Goal: Task Accomplishment & Management: Manage account settings

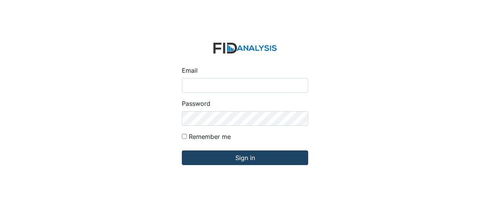
type input "[EMAIL_ADDRESS][DOMAIN_NAME]"
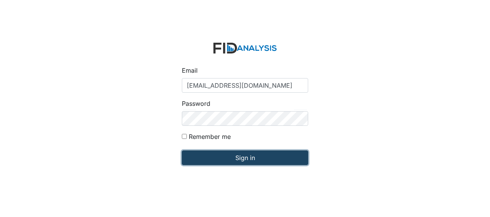
click at [241, 158] on input "Sign in" at bounding box center [245, 158] width 126 height 15
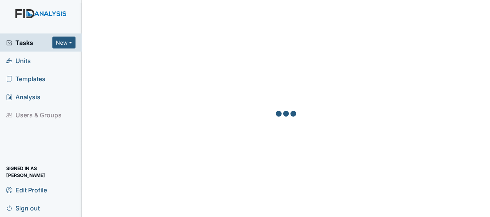
click at [23, 62] on span "Units" at bounding box center [18, 61] width 25 height 12
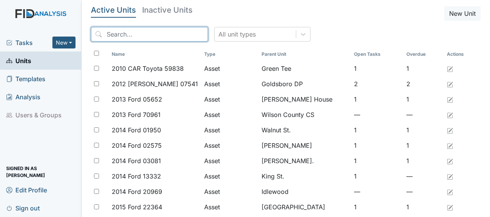
click at [175, 35] on input "search" at bounding box center [149, 34] width 117 height 15
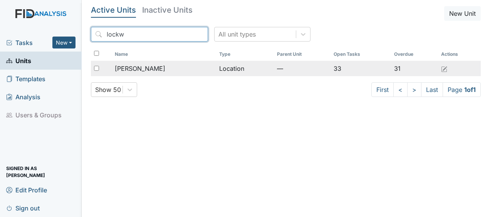
type input "lockw"
click at [140, 69] on span "[PERSON_NAME]" at bounding box center [140, 68] width 50 height 9
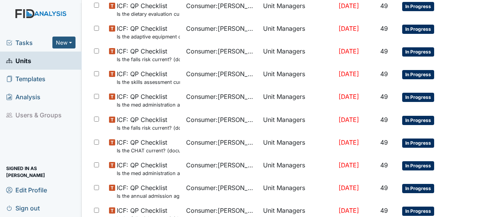
scroll to position [559, 0]
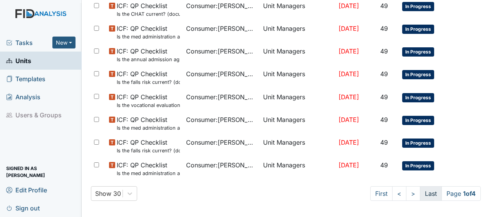
click at [425, 190] on link "Last" at bounding box center [431, 194] width 22 height 15
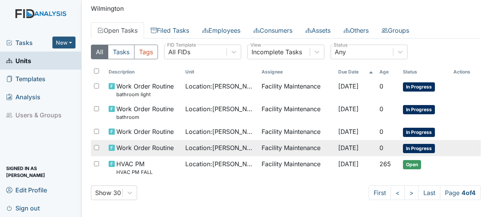
click at [302, 149] on td "Facility Maintenance" at bounding box center [297, 148] width 76 height 16
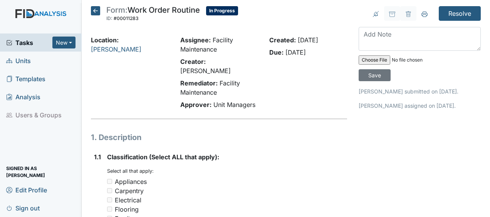
click at [96, 12] on icon at bounding box center [95, 10] width 9 height 9
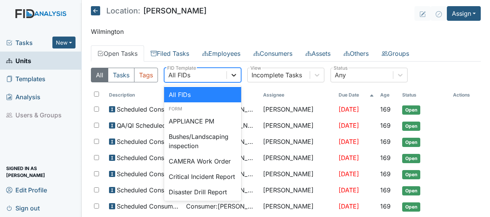
click at [235, 75] on icon at bounding box center [234, 75] width 8 height 8
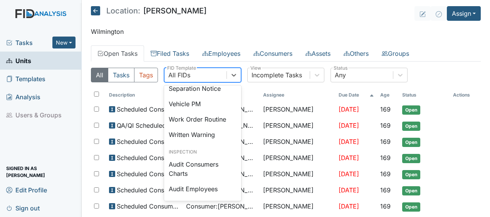
scroll to position [389, 0]
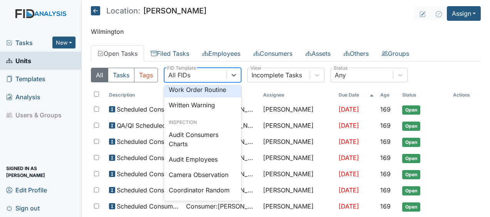
click at [216, 98] on div "Work Order Routine" at bounding box center [202, 89] width 77 height 15
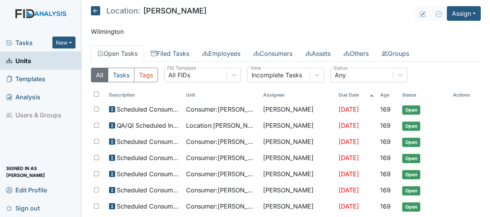
click at [27, 41] on span "Tasks" at bounding box center [29, 42] width 46 height 9
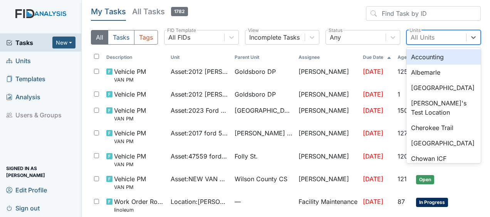
click at [419, 35] on div "All Units" at bounding box center [423, 37] width 24 height 9
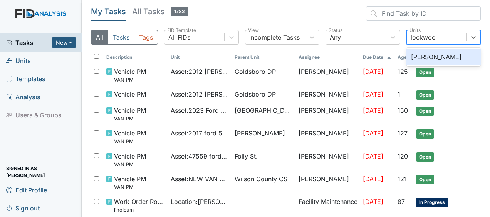
type input "[PERSON_NAME]"
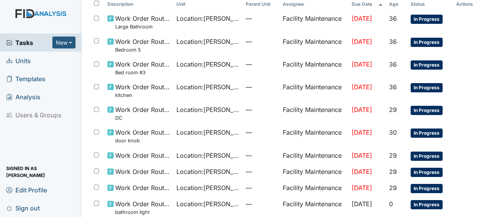
scroll to position [69, 0]
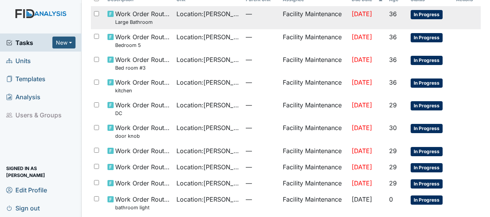
click at [202, 13] on span "Location : Lockwood" at bounding box center [208, 13] width 63 height 9
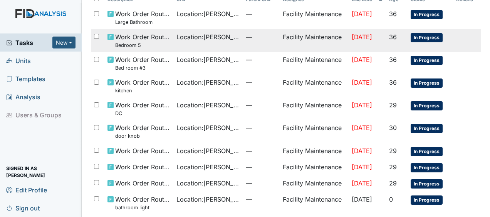
click at [187, 40] on span "Location : Lockwood" at bounding box center [208, 36] width 63 height 9
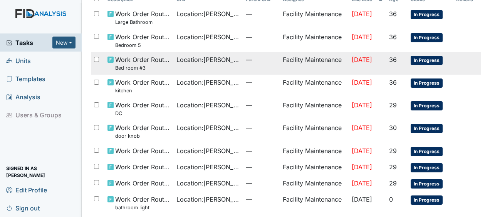
click at [183, 67] on td "Location : Lockwood" at bounding box center [207, 63] width 69 height 23
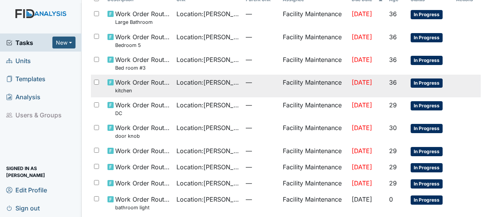
click at [206, 87] on td "Location : Lockwood" at bounding box center [207, 86] width 69 height 23
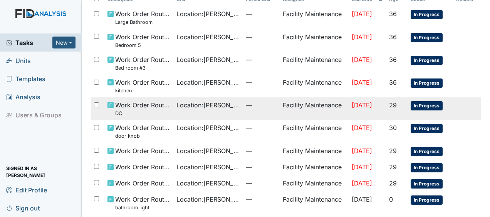
click at [192, 109] on span "Location : Lockwood" at bounding box center [208, 105] width 63 height 9
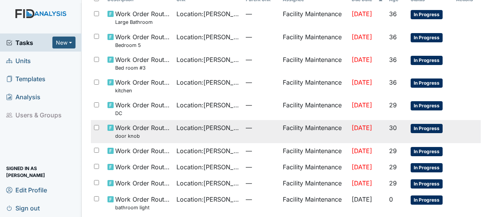
click at [224, 140] on td "Location : Lockwood" at bounding box center [207, 131] width 69 height 23
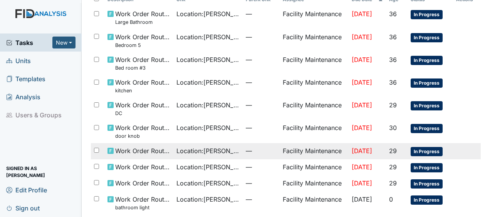
click at [202, 152] on span "Location : Lockwood" at bounding box center [208, 150] width 63 height 9
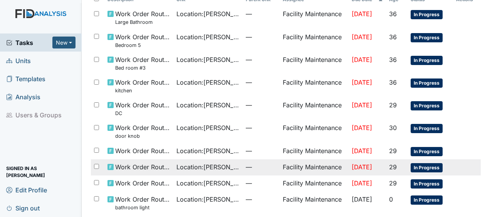
click at [222, 165] on span "Location : Lockwood" at bounding box center [208, 167] width 63 height 9
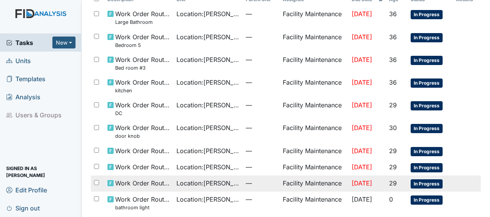
click at [213, 176] on td "Location : Lockwood" at bounding box center [207, 184] width 69 height 16
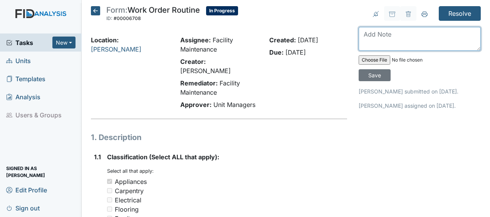
click at [363, 41] on textarea at bounding box center [420, 39] width 122 height 24
type textarea "dryer replaced"
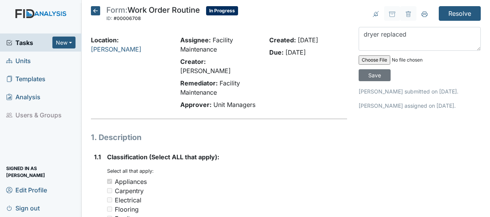
click at [378, 67] on input "file" at bounding box center [411, 60] width 105 height 19
click at [368, 73] on input "Save" at bounding box center [375, 75] width 32 height 12
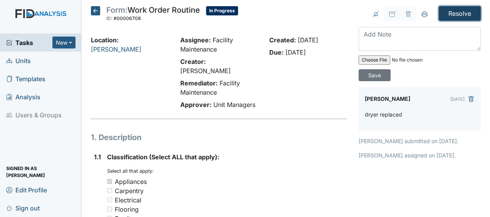
click at [457, 12] on input "Resolve" at bounding box center [460, 13] width 42 height 15
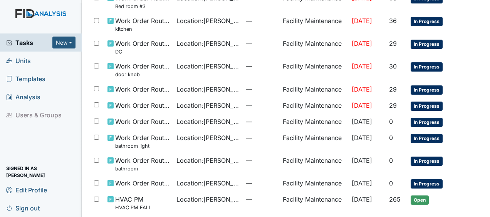
scroll to position [185, 0]
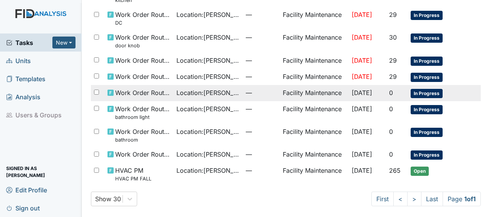
click at [228, 95] on span "Location : [GEOGRAPHIC_DATA]" at bounding box center [208, 92] width 63 height 9
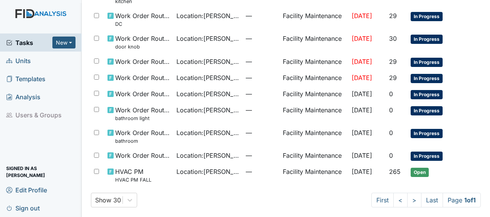
scroll to position [185, 0]
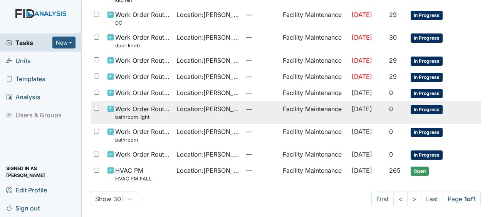
click at [280, 118] on td "Facility Maintenance" at bounding box center [314, 112] width 69 height 23
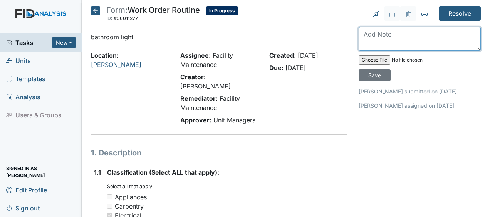
click at [384, 37] on textarea at bounding box center [420, 39] width 122 height 24
type textarea "replaced"
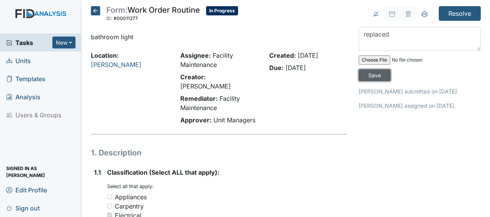
click at [377, 74] on input "Save" at bounding box center [375, 75] width 32 height 12
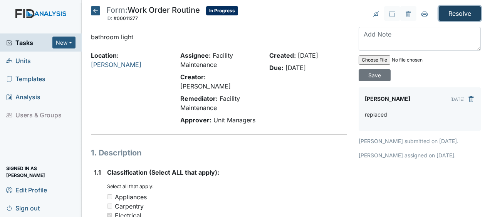
click at [446, 12] on input "Resolve" at bounding box center [460, 13] width 42 height 15
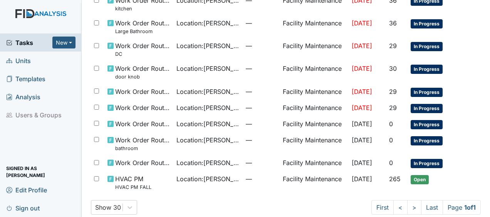
scroll to position [159, 0]
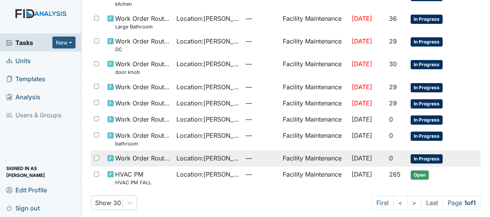
click at [222, 155] on span "Location : [GEOGRAPHIC_DATA]" at bounding box center [208, 158] width 63 height 9
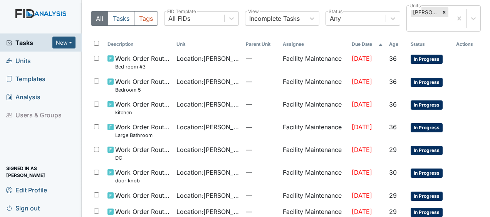
scroll to position [73, 0]
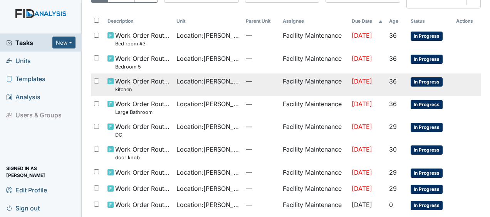
click at [219, 93] on td "Location : [GEOGRAPHIC_DATA]" at bounding box center [207, 85] width 69 height 23
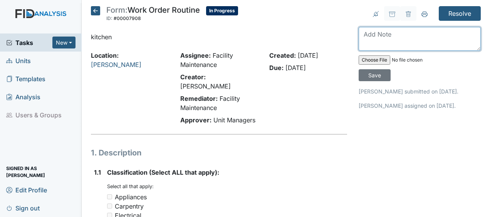
click at [392, 34] on textarea at bounding box center [420, 39] width 122 height 24
type textarea "sink sprayer replaced"
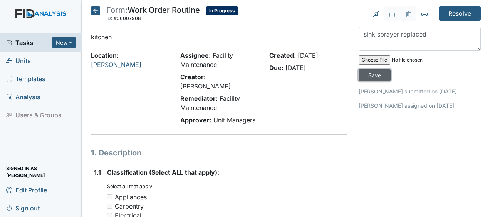
click at [377, 73] on input "Save" at bounding box center [375, 75] width 32 height 12
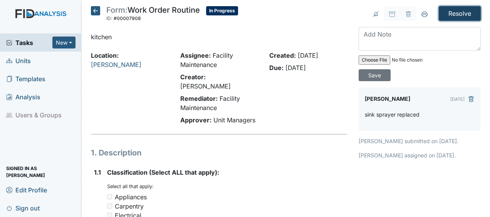
click at [455, 12] on input "Resolve" at bounding box center [460, 13] width 42 height 15
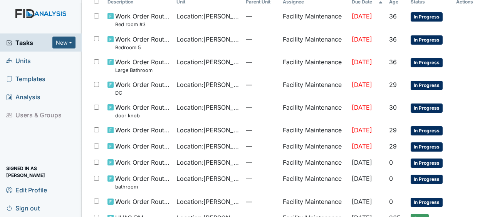
scroll to position [94, 0]
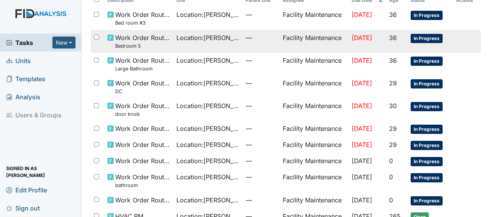
click at [243, 42] on td "—" at bounding box center [261, 41] width 37 height 23
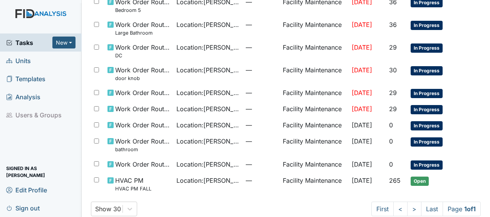
scroll to position [140, 0]
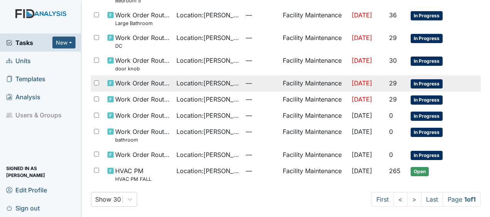
click at [233, 86] on td "Location : [GEOGRAPHIC_DATA]" at bounding box center [207, 84] width 69 height 16
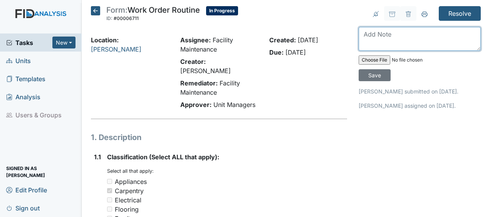
click at [385, 29] on textarea at bounding box center [420, 39] width 122 height 24
click at [399, 41] on textarea at bounding box center [420, 39] width 122 height 24
type textarea "repaired"
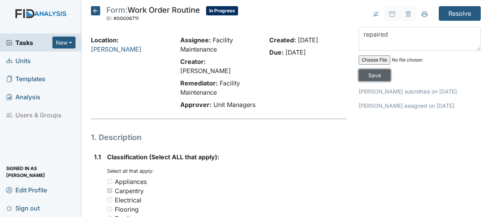
click at [371, 76] on input "Save" at bounding box center [375, 75] width 32 height 12
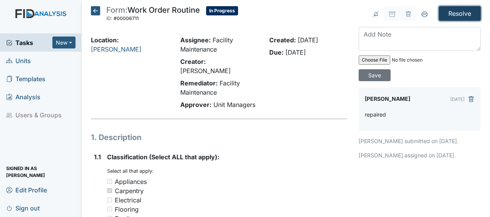
click at [447, 13] on input "Resolve" at bounding box center [460, 13] width 42 height 15
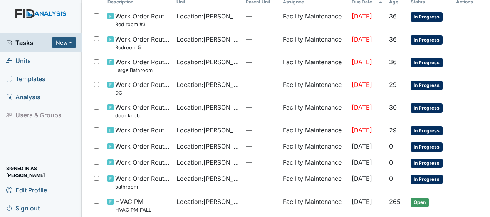
scroll to position [99, 0]
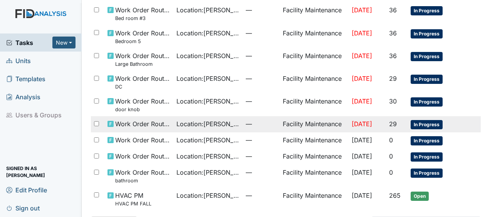
click at [224, 126] on span "Location : Lockwood" at bounding box center [208, 123] width 63 height 9
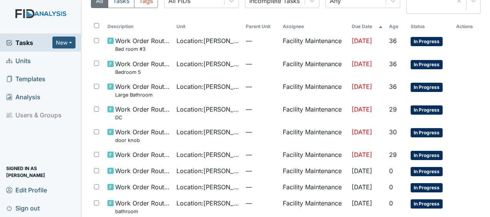
scroll to position [77, 0]
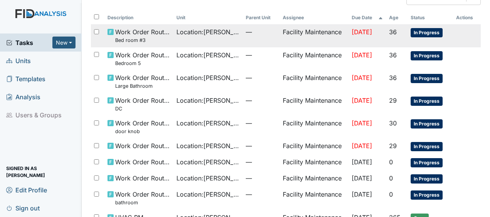
click at [330, 37] on td "Facility Maintenance" at bounding box center [314, 35] width 69 height 23
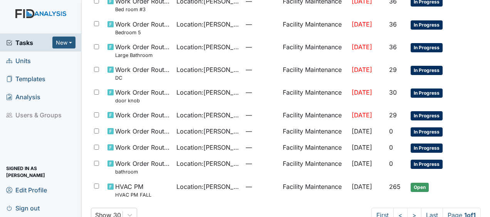
scroll to position [109, 0]
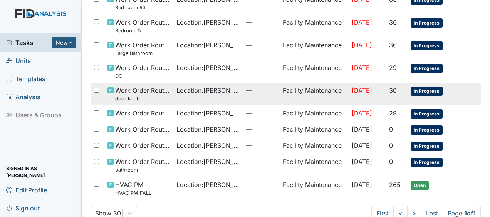
click at [259, 100] on td "—" at bounding box center [261, 94] width 37 height 23
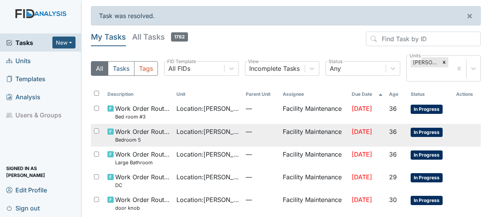
click at [213, 134] on span "Location : [GEOGRAPHIC_DATA]" at bounding box center [208, 131] width 63 height 9
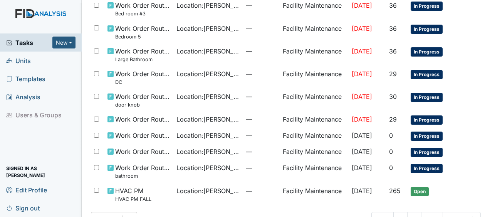
scroll to position [108, 0]
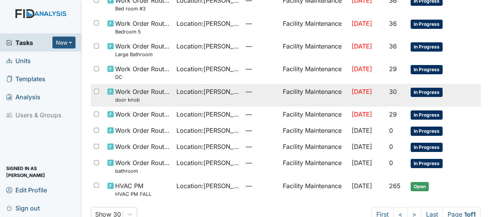
click at [248, 93] on span "—" at bounding box center [261, 91] width 31 height 9
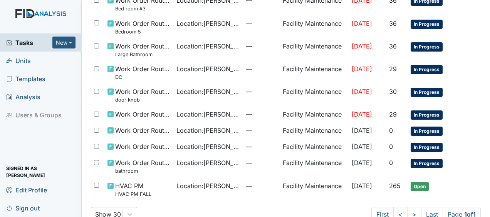
scroll to position [114, 0]
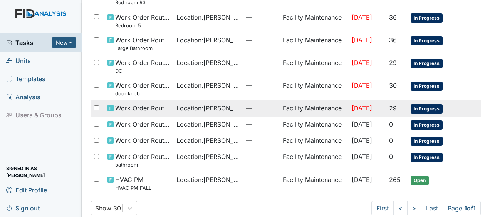
click at [284, 106] on td "Facility Maintenance" at bounding box center [314, 109] width 69 height 16
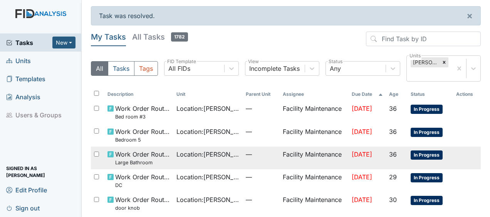
click at [243, 162] on td "—" at bounding box center [261, 158] width 37 height 23
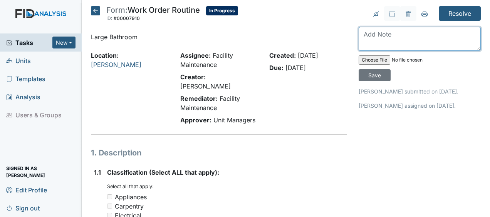
click at [399, 41] on textarea at bounding box center [420, 39] width 122 height 24
type textarea "duplicate work order"
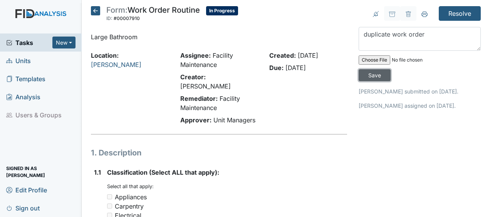
click at [375, 75] on input "Save" at bounding box center [375, 75] width 32 height 12
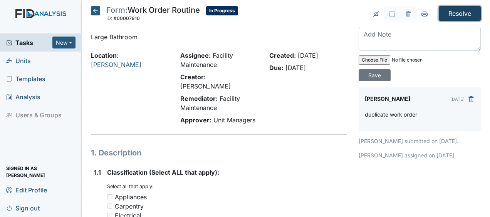
click at [453, 14] on input "Resolve" at bounding box center [460, 13] width 42 height 15
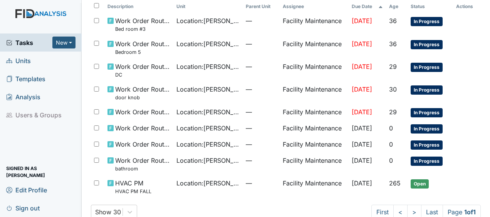
scroll to position [92, 0]
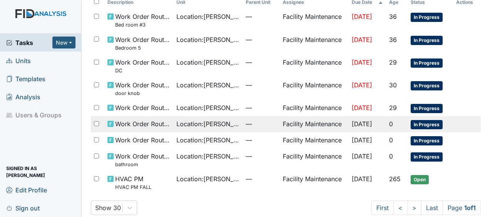
click at [311, 124] on td "Facility Maintenance" at bounding box center [314, 124] width 69 height 16
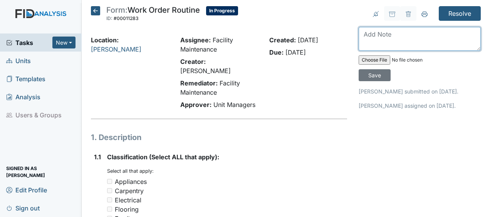
click at [389, 36] on textarea at bounding box center [420, 39] width 122 height 24
type textarea "door knob replaced"
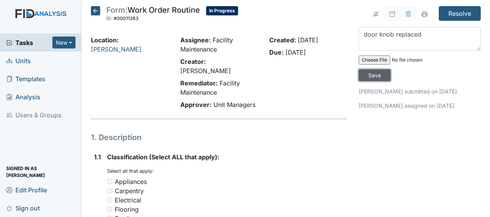
click at [377, 77] on input "Save" at bounding box center [375, 75] width 32 height 12
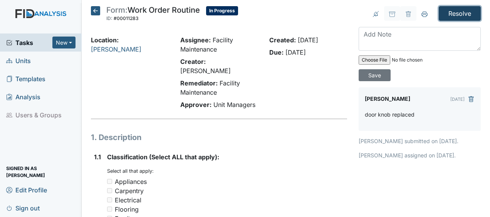
click at [448, 16] on input "Resolve" at bounding box center [460, 13] width 42 height 15
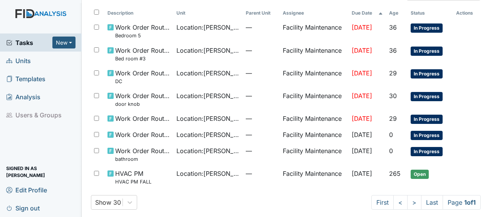
scroll to position [85, 0]
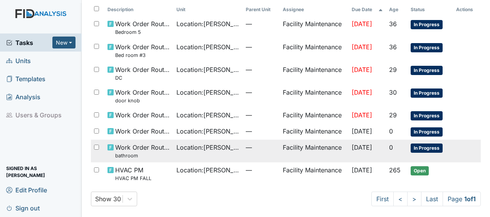
click at [297, 148] on td "Facility Maintenance" at bounding box center [314, 151] width 69 height 23
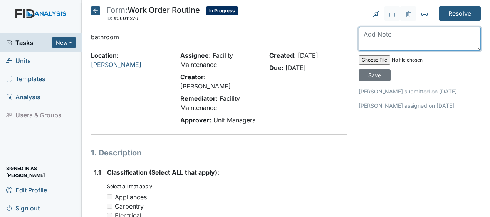
click at [374, 35] on textarea at bounding box center [420, 39] width 122 height 24
type textarea "hand rail chair Moulding painted"
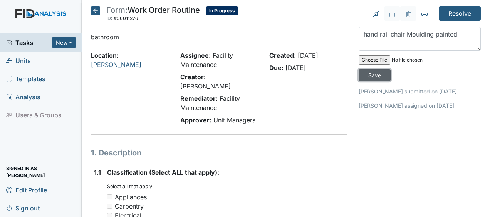
click at [372, 76] on input "Save" at bounding box center [375, 75] width 32 height 12
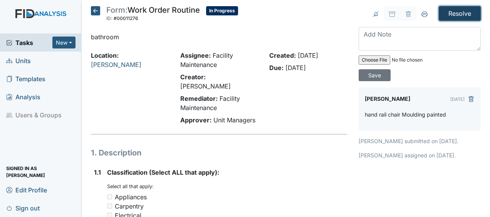
click at [451, 10] on input "Resolve" at bounding box center [460, 13] width 42 height 15
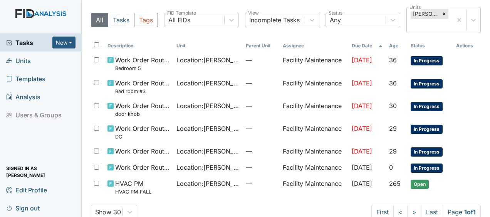
scroll to position [62, 0]
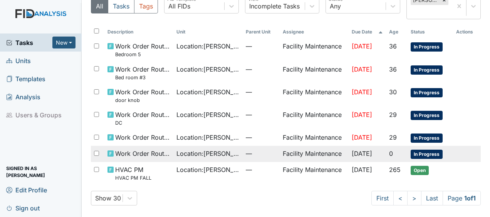
click at [362, 152] on span "[DATE]" at bounding box center [362, 154] width 20 height 8
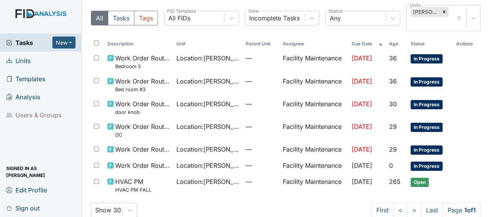
scroll to position [62, 0]
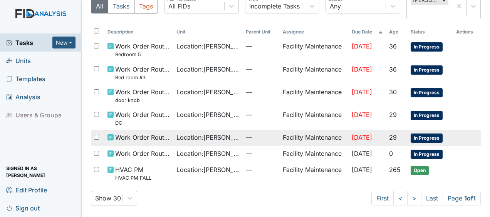
click at [246, 135] on span "—" at bounding box center [261, 137] width 31 height 9
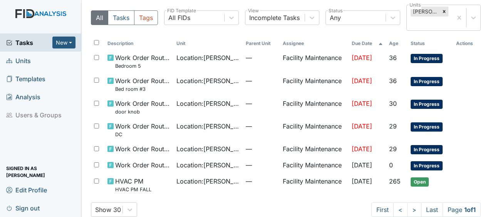
scroll to position [62, 0]
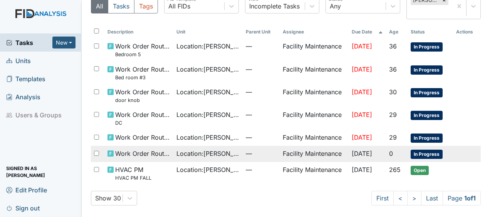
click at [364, 155] on span "Oct 17, 2025" at bounding box center [362, 154] width 20 height 8
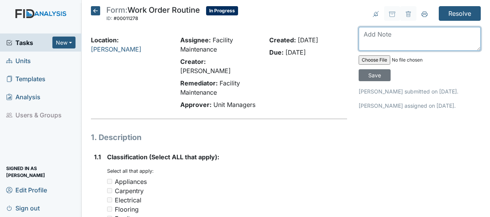
click at [383, 31] on textarea at bounding box center [420, 39] width 122 height 24
type textarea "air vent return cover painted"
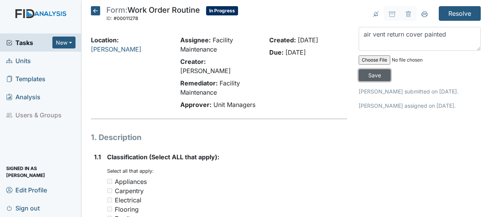
click at [372, 72] on input "Save" at bounding box center [375, 75] width 32 height 12
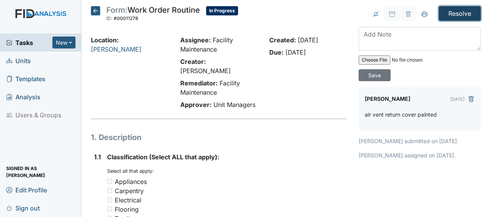
click at [448, 12] on input "Resolve" at bounding box center [460, 13] width 42 height 15
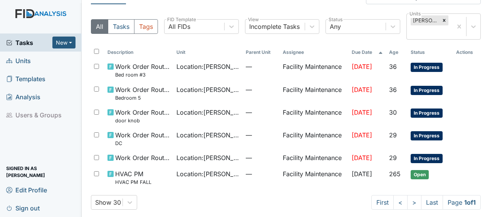
scroll to position [46, 0]
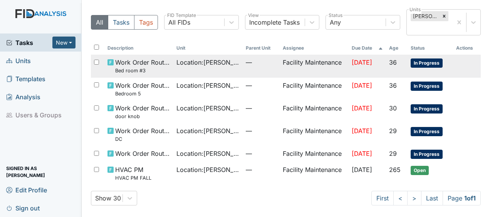
click at [374, 67] on td "[DATE]" at bounding box center [367, 66] width 37 height 23
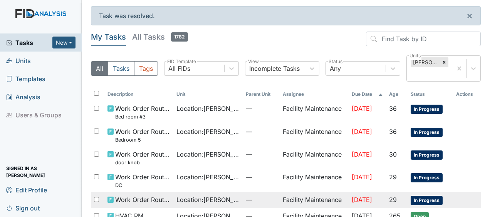
click at [368, 204] on td "[DATE]" at bounding box center [367, 200] width 37 height 16
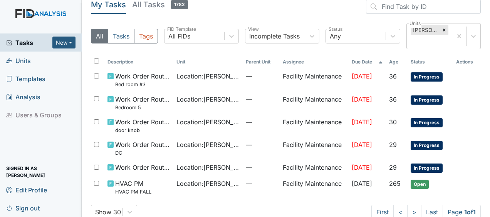
scroll to position [46, 0]
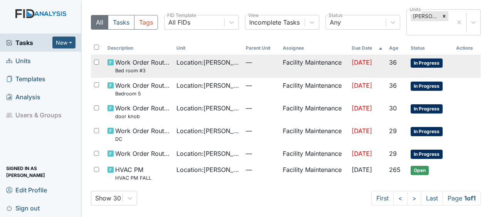
click at [288, 67] on td "Facility Maintenance" at bounding box center [314, 66] width 69 height 23
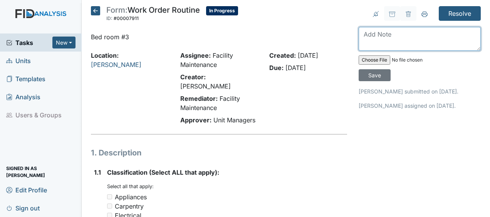
click at [386, 38] on textarea at bounding box center [420, 39] width 122 height 24
type textarea "no damage found"
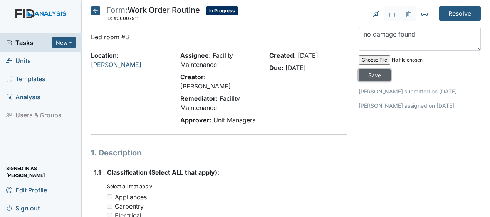
click at [380, 72] on input "Save" at bounding box center [375, 75] width 32 height 12
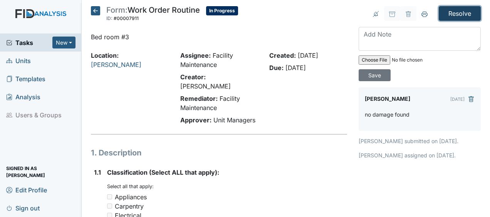
click at [457, 14] on input "Resolve" at bounding box center [460, 13] width 42 height 15
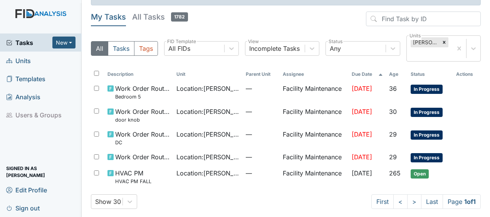
scroll to position [24, 0]
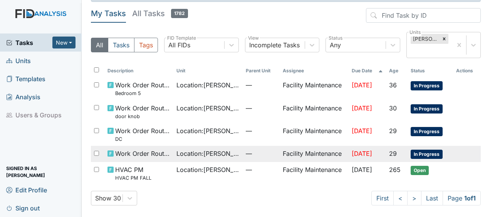
click at [288, 149] on td "Facility Maintenance" at bounding box center [314, 154] width 69 height 16
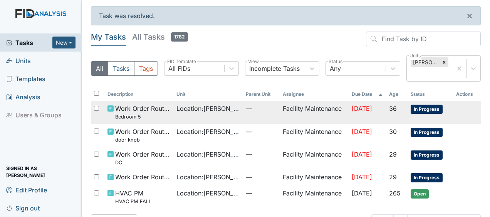
click at [225, 110] on span "Location : Lockwood" at bounding box center [208, 108] width 63 height 9
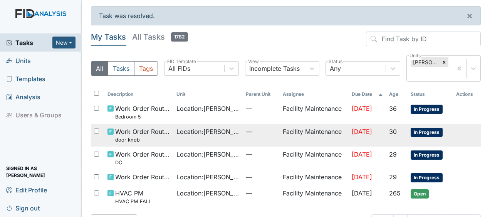
click at [220, 136] on td "Location : Lockwood" at bounding box center [207, 135] width 69 height 23
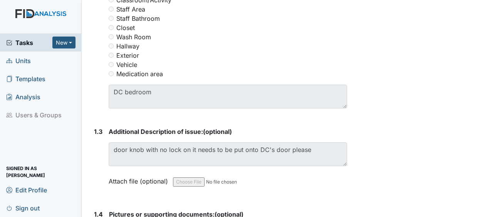
scroll to position [429, 0]
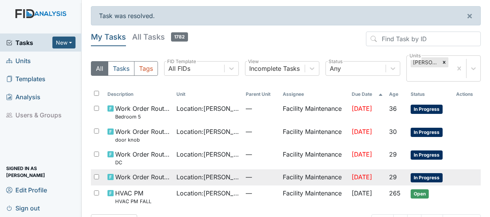
click at [131, 177] on span "Work Order Routine" at bounding box center [143, 177] width 56 height 9
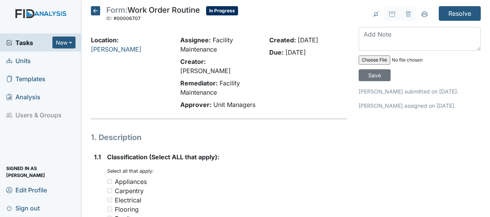
click at [29, 61] on span "Units" at bounding box center [18, 61] width 25 height 12
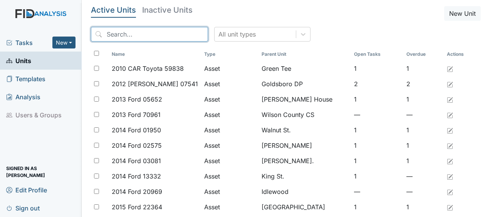
click at [106, 37] on input "search" at bounding box center [149, 34] width 117 height 15
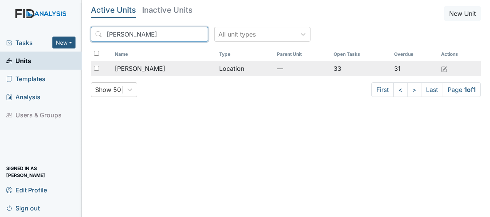
type input "lockwood"
click at [131, 65] on span "[PERSON_NAME]" at bounding box center [140, 68] width 50 height 9
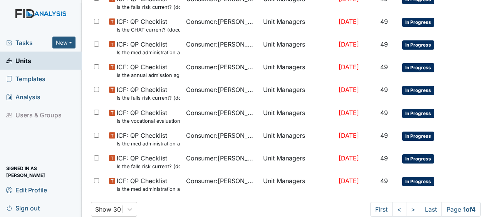
scroll to position [559, 0]
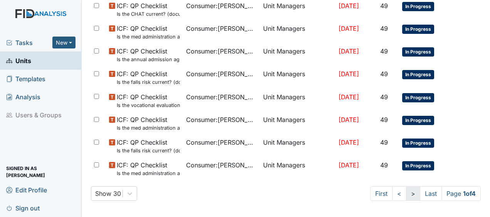
click at [406, 195] on link ">" at bounding box center [413, 194] width 14 height 15
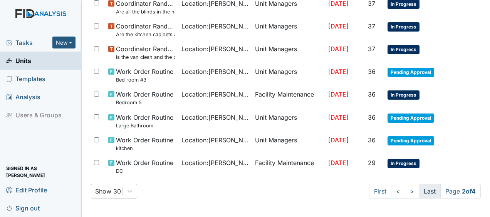
scroll to position [518, 0]
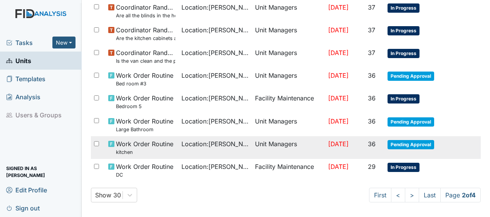
click at [182, 140] on span "Location : Lockwood" at bounding box center [215, 144] width 67 height 9
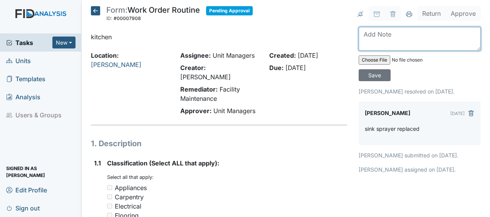
click at [361, 37] on textarea at bounding box center [420, 39] width 122 height 24
